Goal: Navigation & Orientation: Find specific page/section

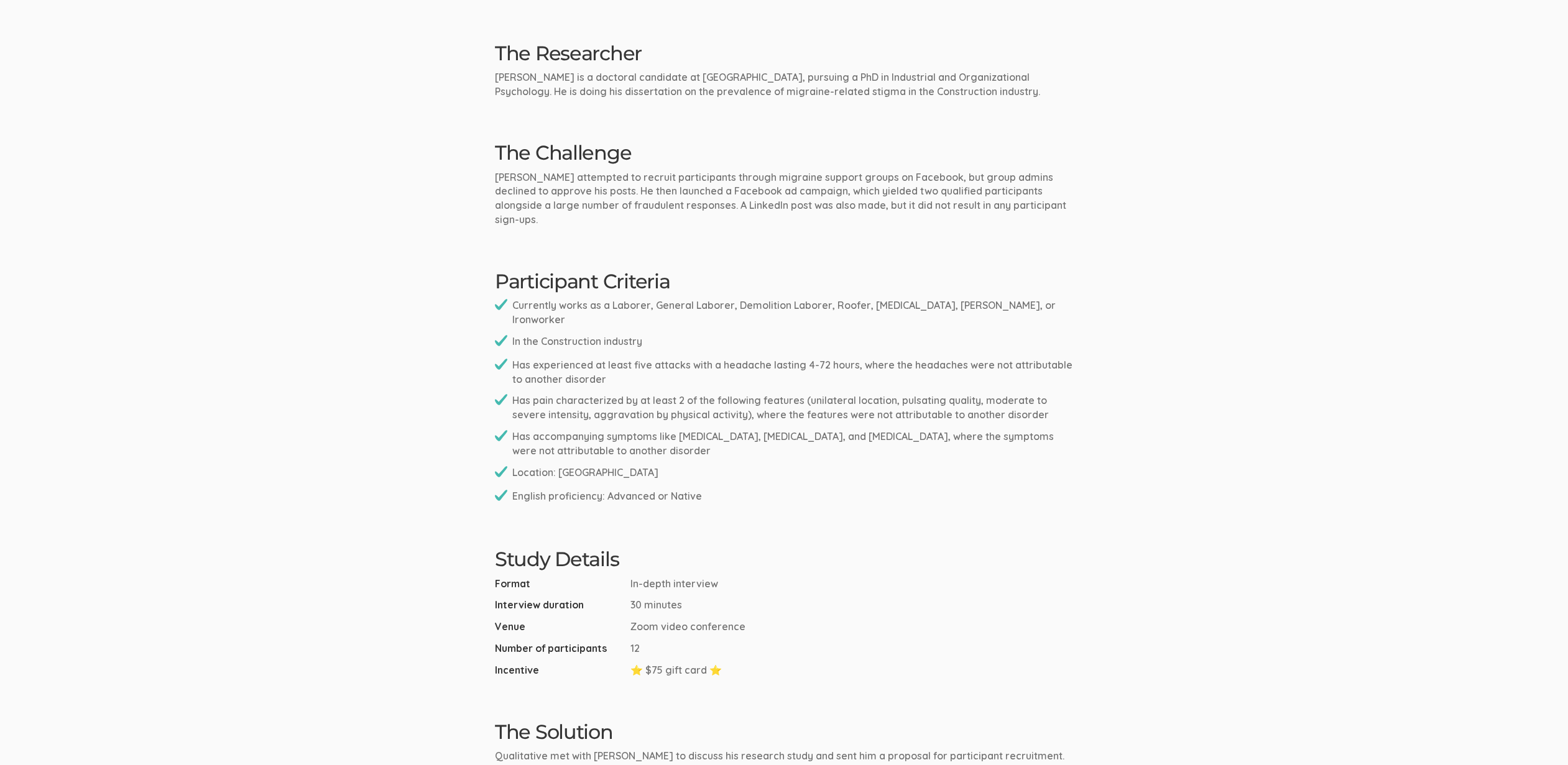
scroll to position [1399, 0]
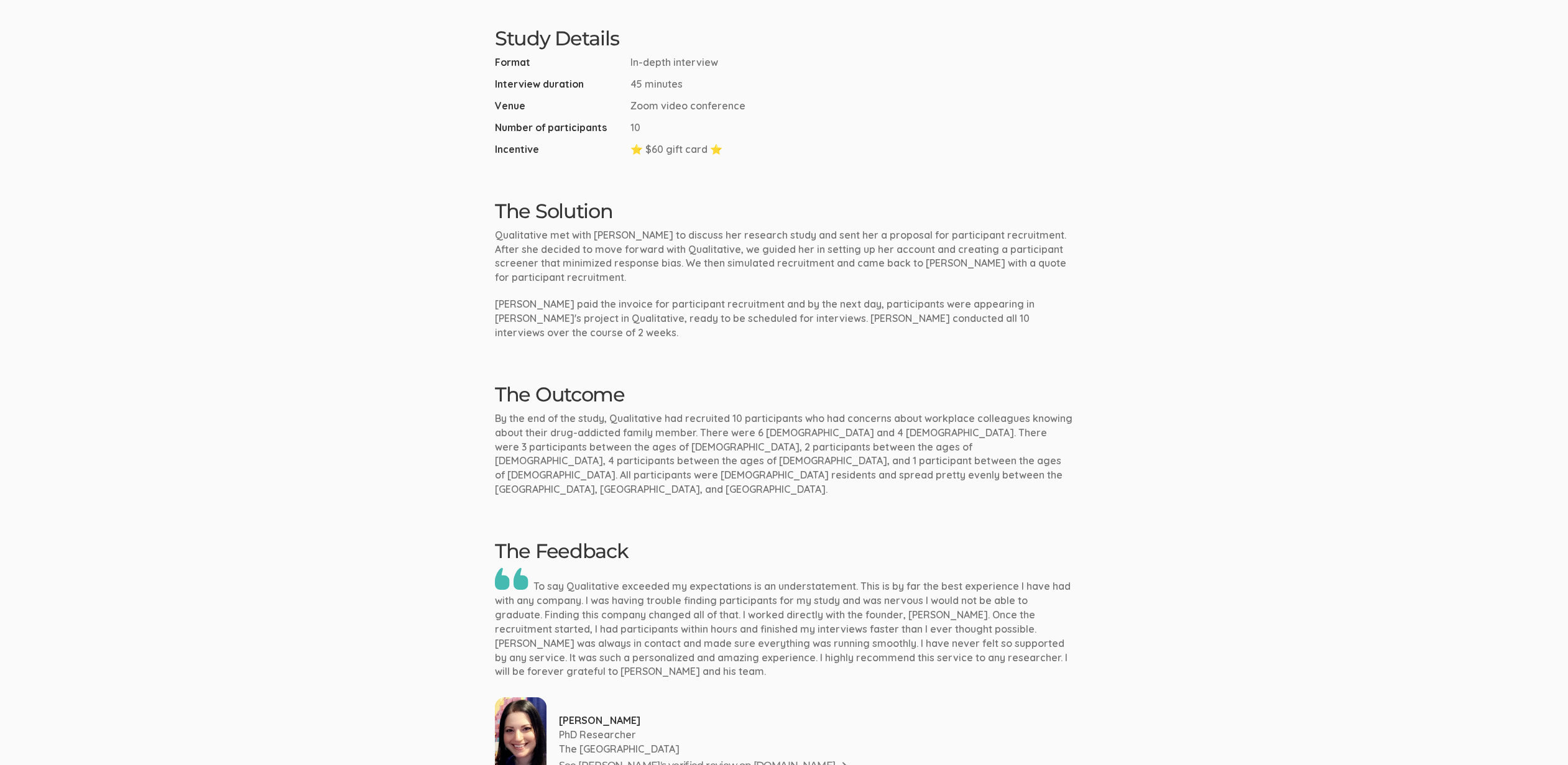
scroll to position [1081, 0]
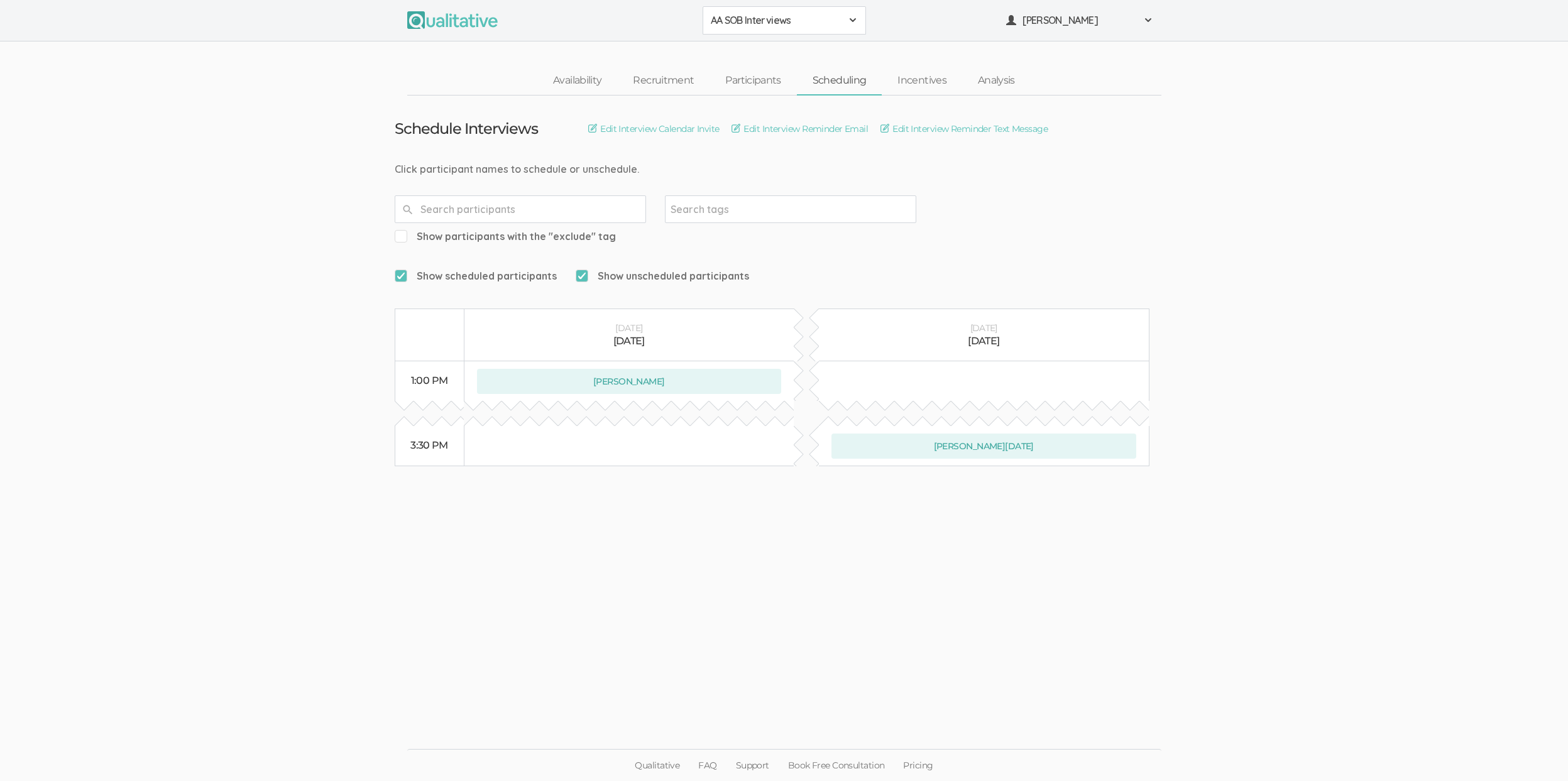
click at [1116, 679] on ui-view "Schedule Interviews Edit Interview Calendar Invite Edit Interview Reminder Emai…" at bounding box center [784, 390] width 1568 height 591
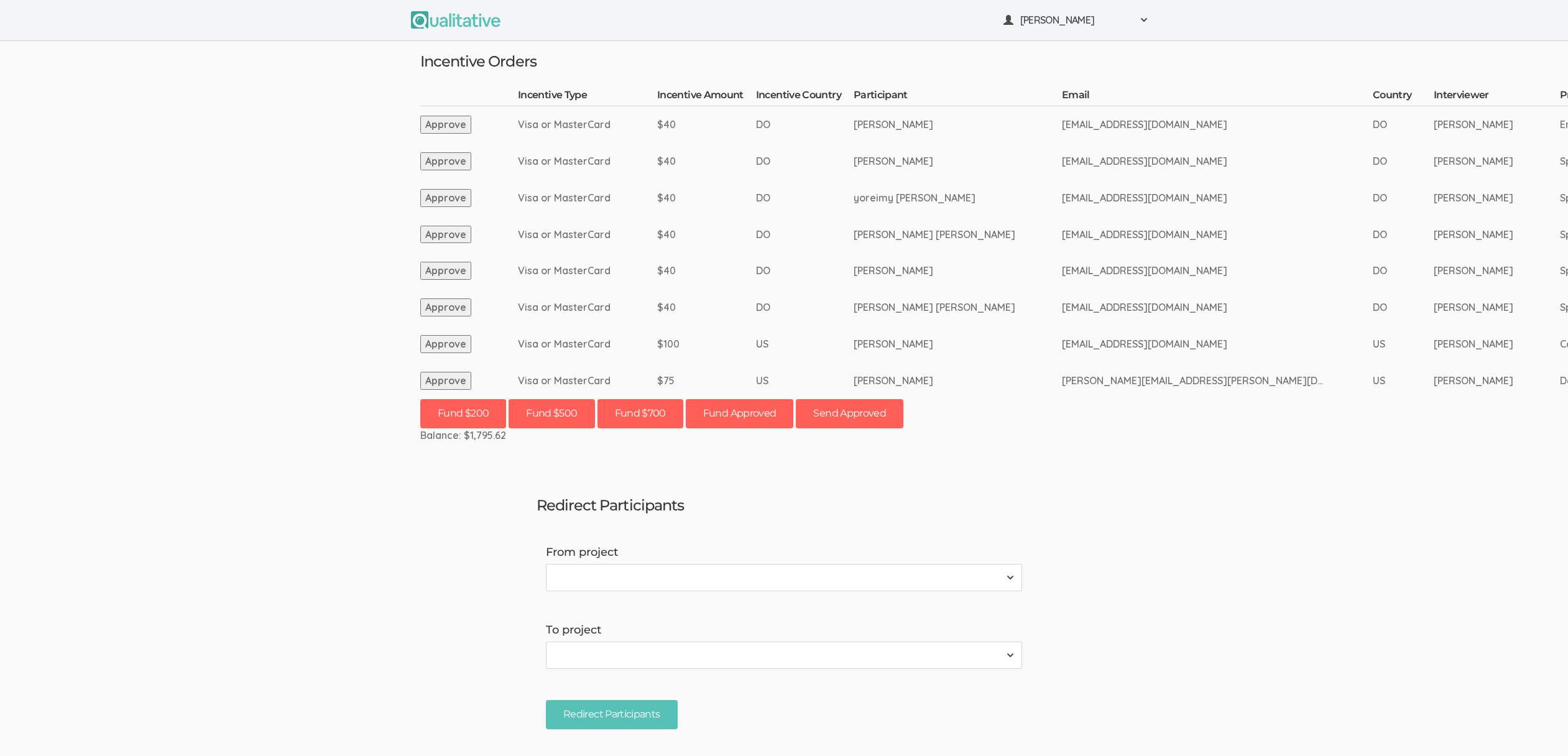
click at [76, 211] on ui-view "[PERSON_NAME] Project Workspace Profile Organization Settings" at bounding box center [784, 378] width 1568 height 756
click at [190, 317] on ui-view "Neal Samarakkody Project Workspace Profile Organization Settings" at bounding box center [784, 378] width 1568 height 756
click at [1470, 410] on ui-view "Neal Samarakkody Project Workspace Profile Organization Settings" at bounding box center [784, 378] width 1568 height 756
